Goal: Find specific page/section: Find specific page/section

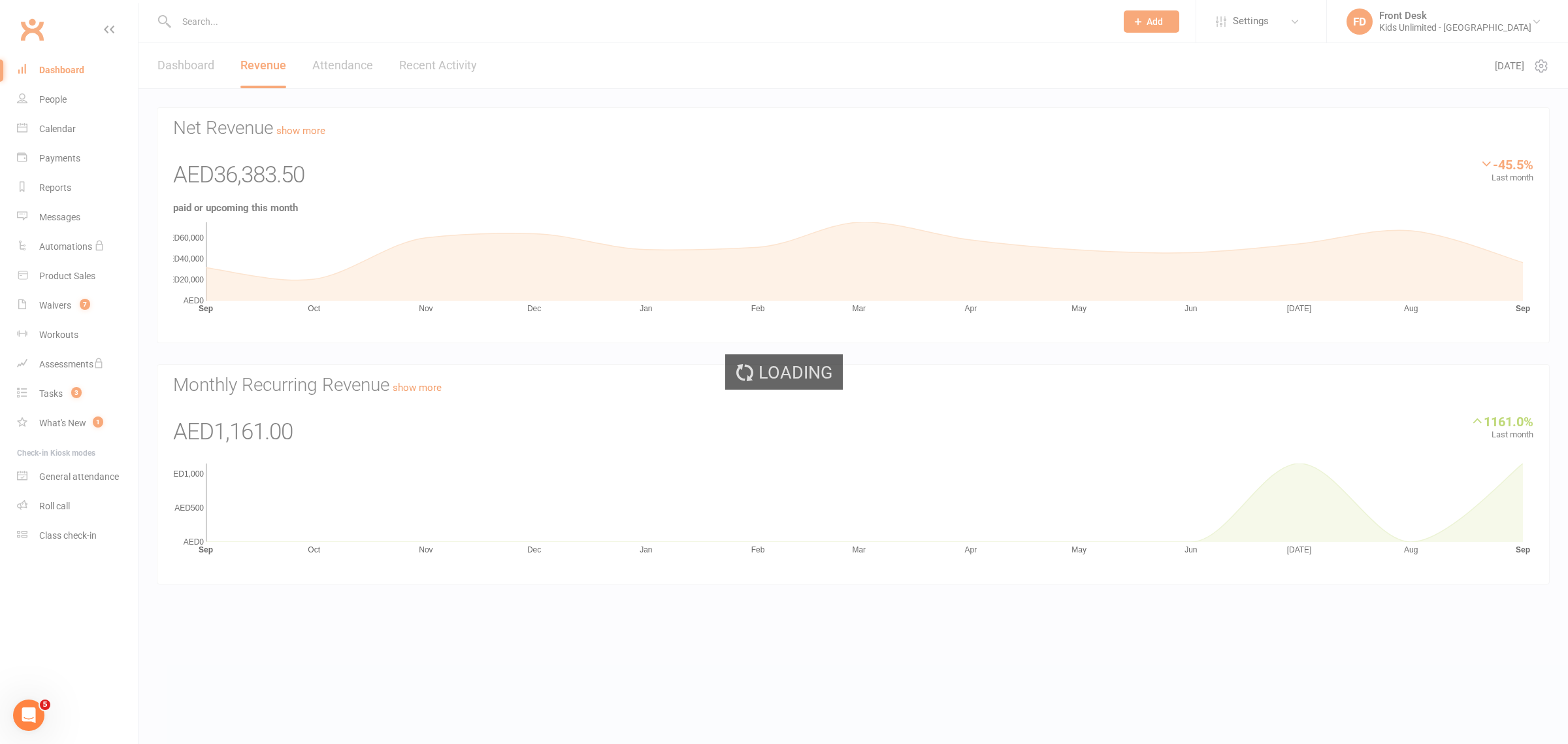
select select "100"
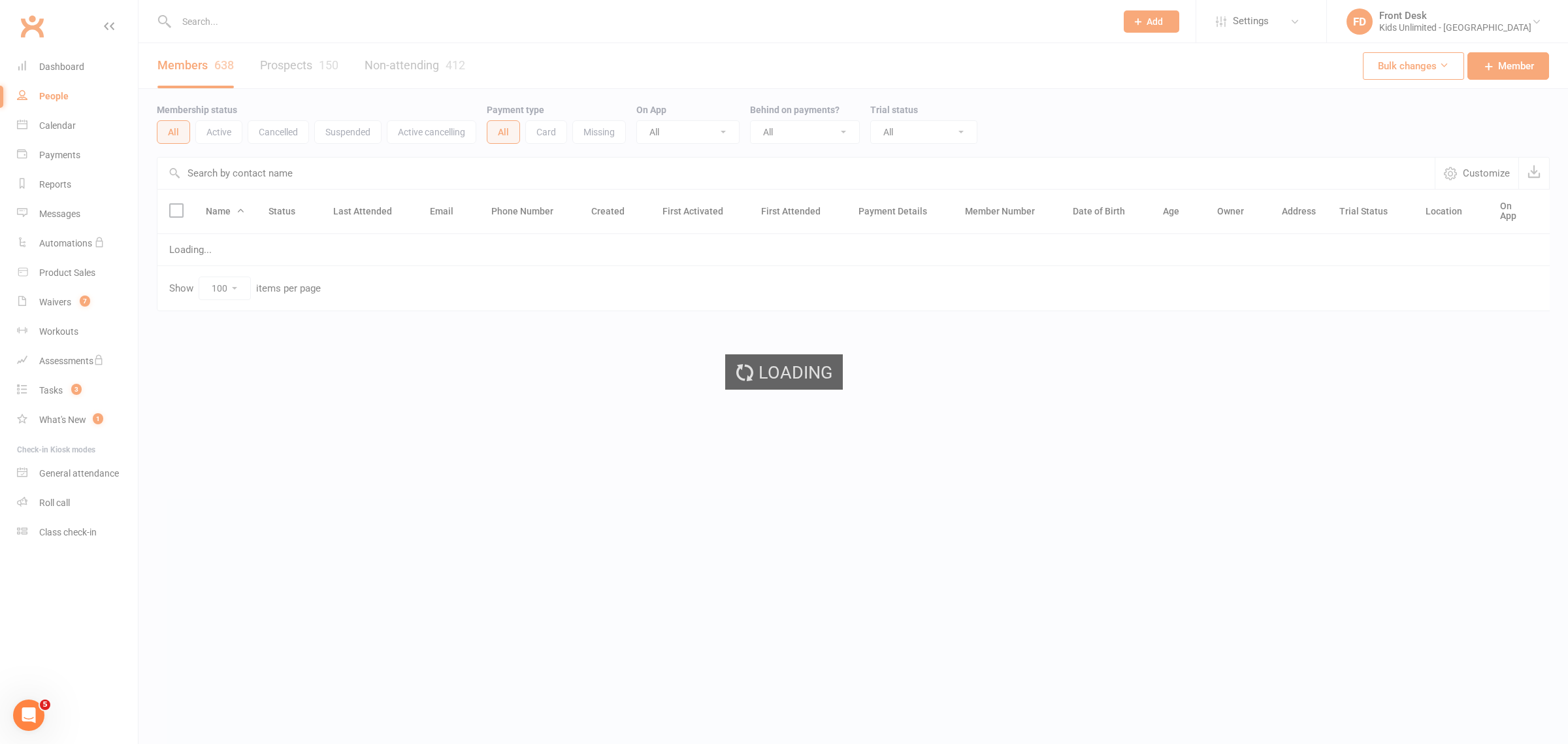
click at [284, 20] on input "text" at bounding box center [639, 22] width 934 height 19
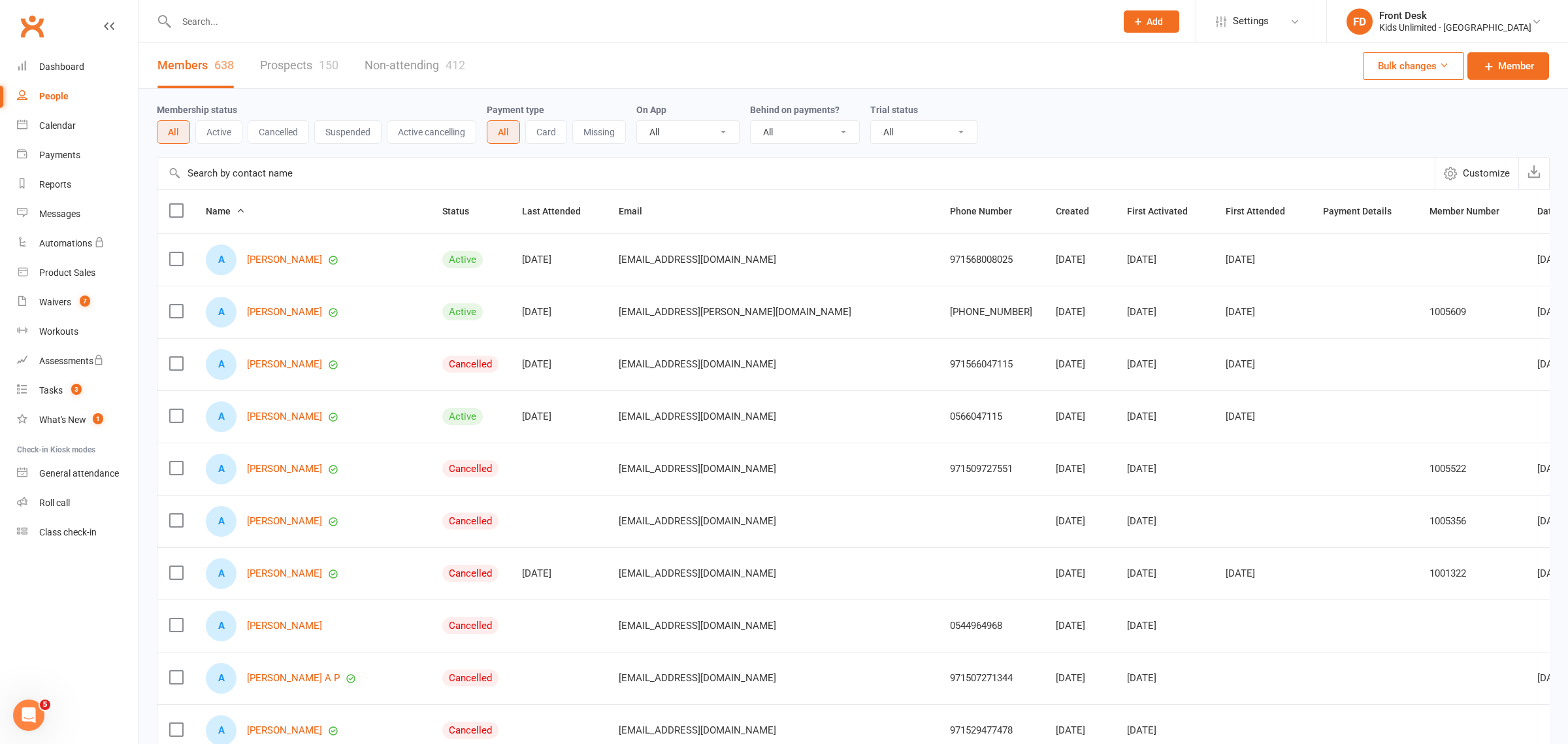
click at [305, 30] on input "text" at bounding box center [639, 22] width 934 height 19
click at [263, 23] on input "text" at bounding box center [633, 22] width 922 height 19
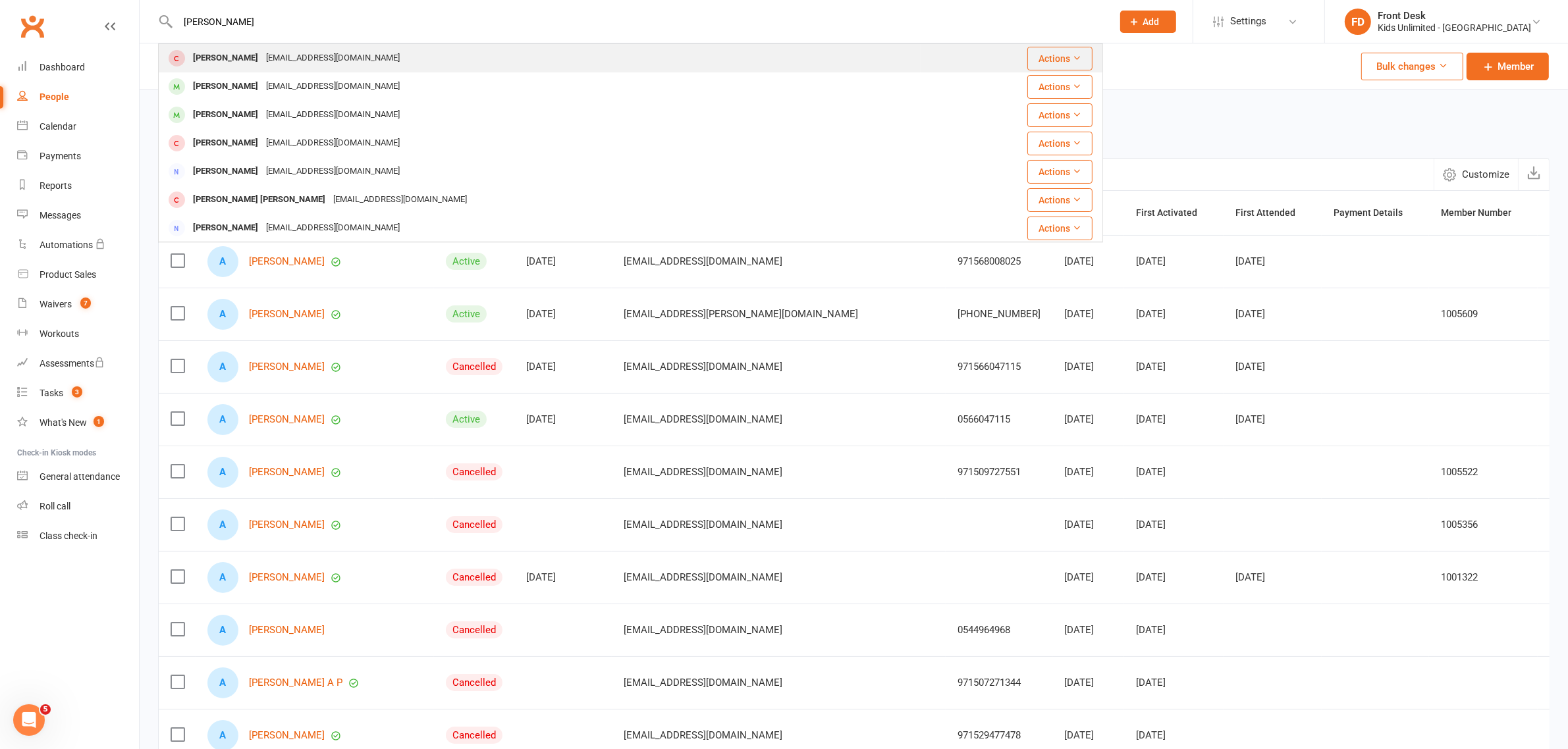
type input "[PERSON_NAME]"
click at [230, 60] on div "[PERSON_NAME]" at bounding box center [225, 58] width 73 height 19
